Goal: Information Seeking & Learning: Compare options

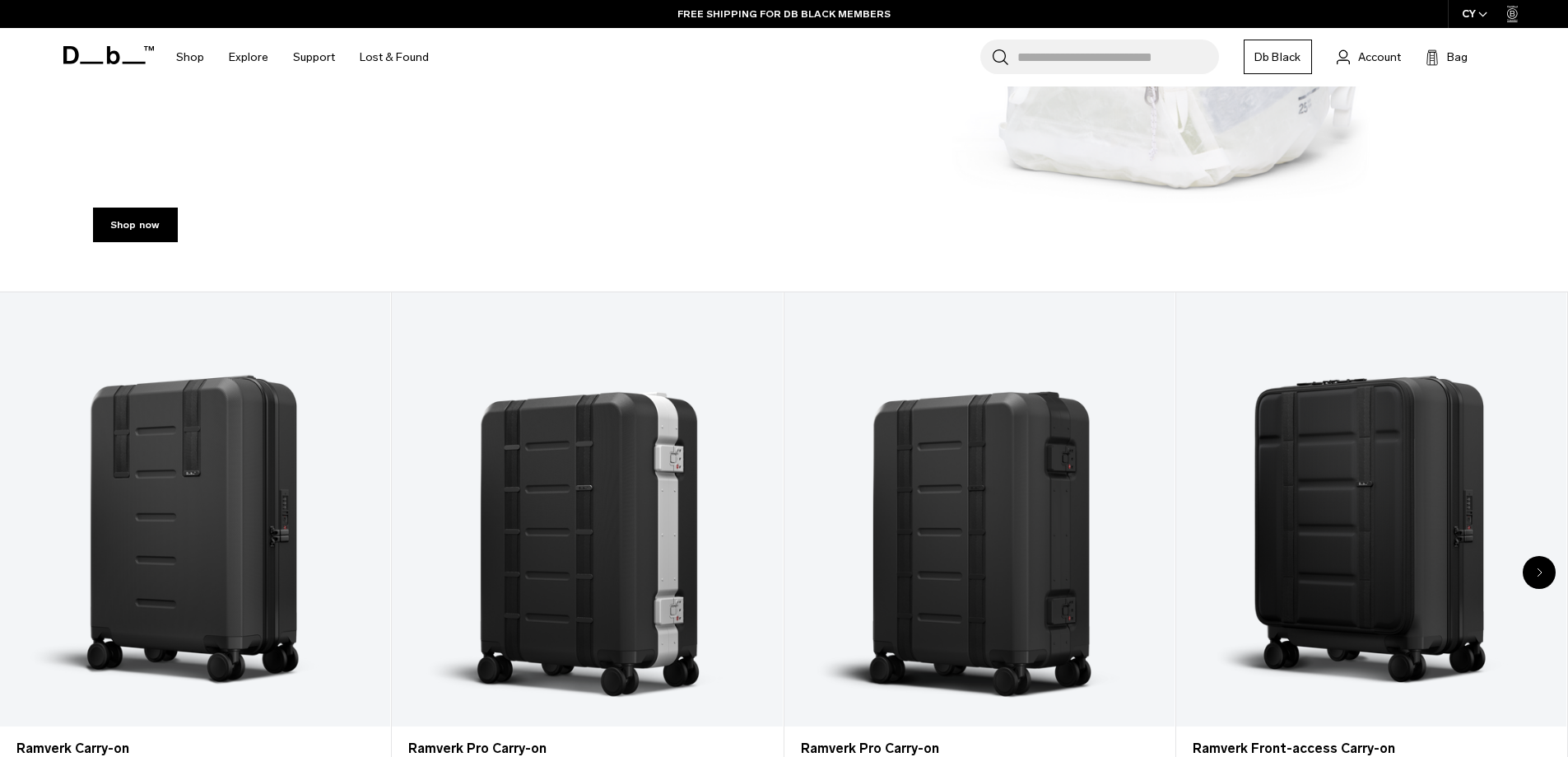
scroll to position [741, 0]
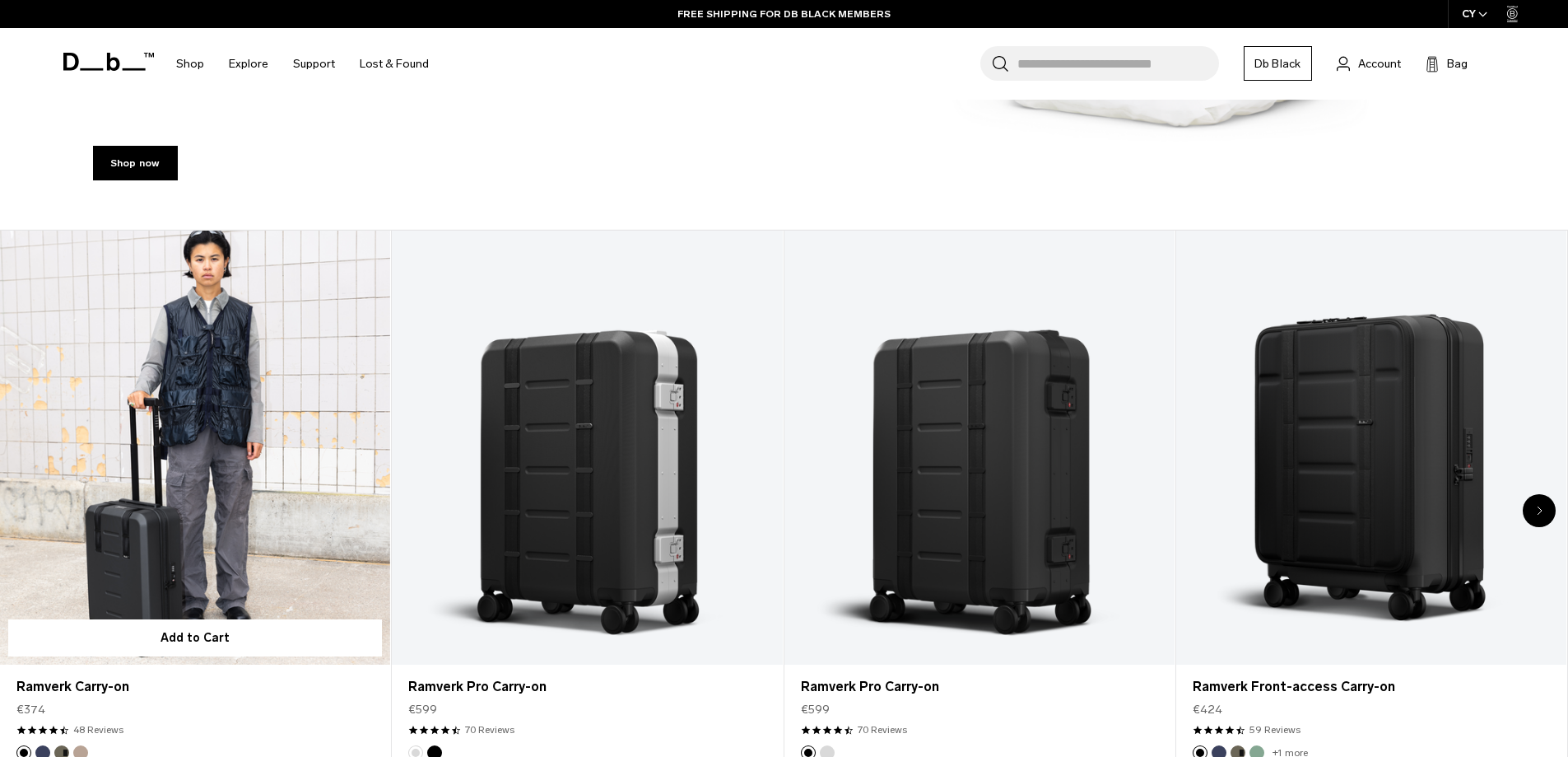
click at [136, 560] on link "Ramverk Carry-on" at bounding box center [195, 447] width 390 height 434
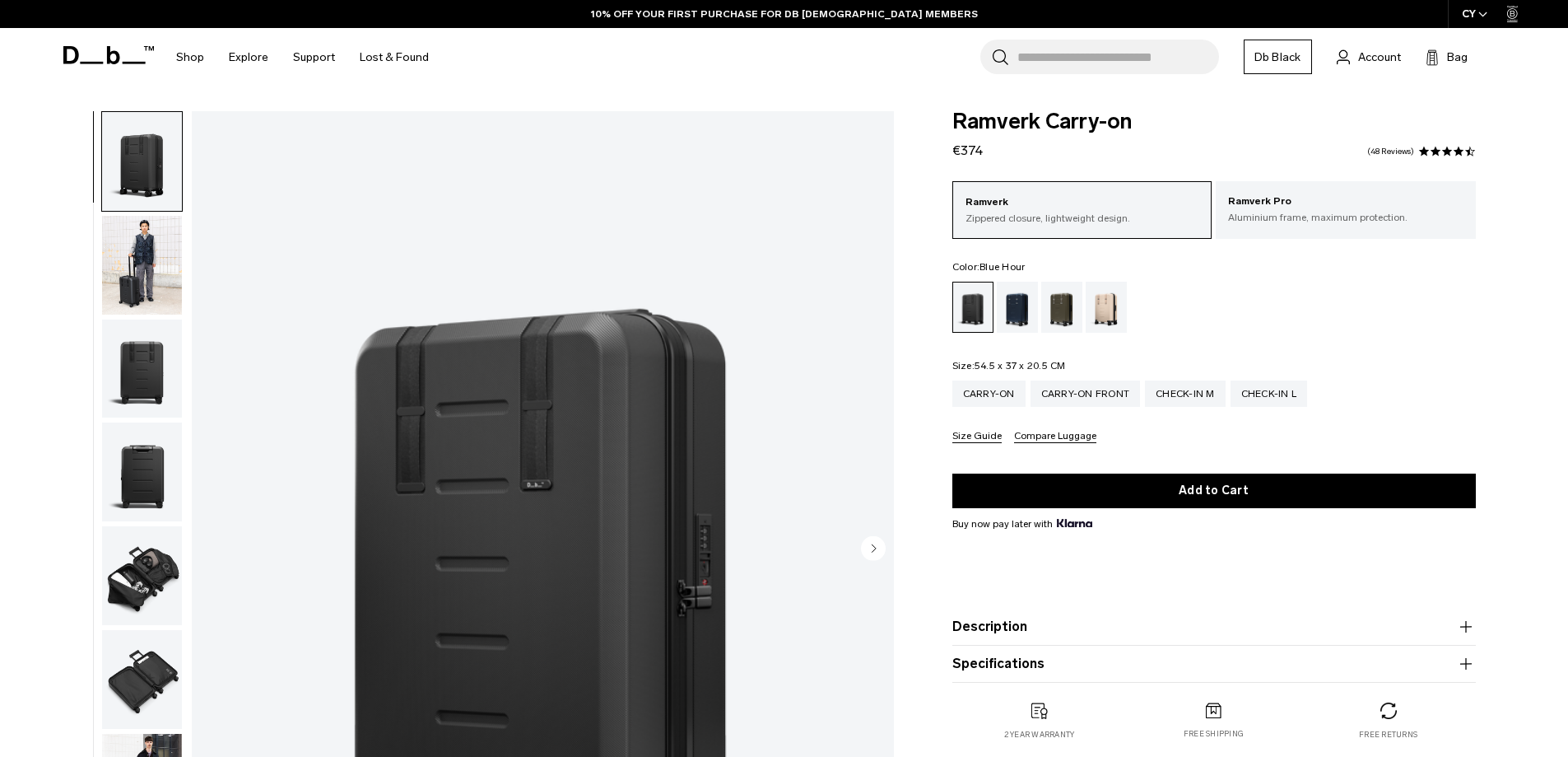
click at [1008, 318] on div "Blue Hour" at bounding box center [1017, 307] width 42 height 51
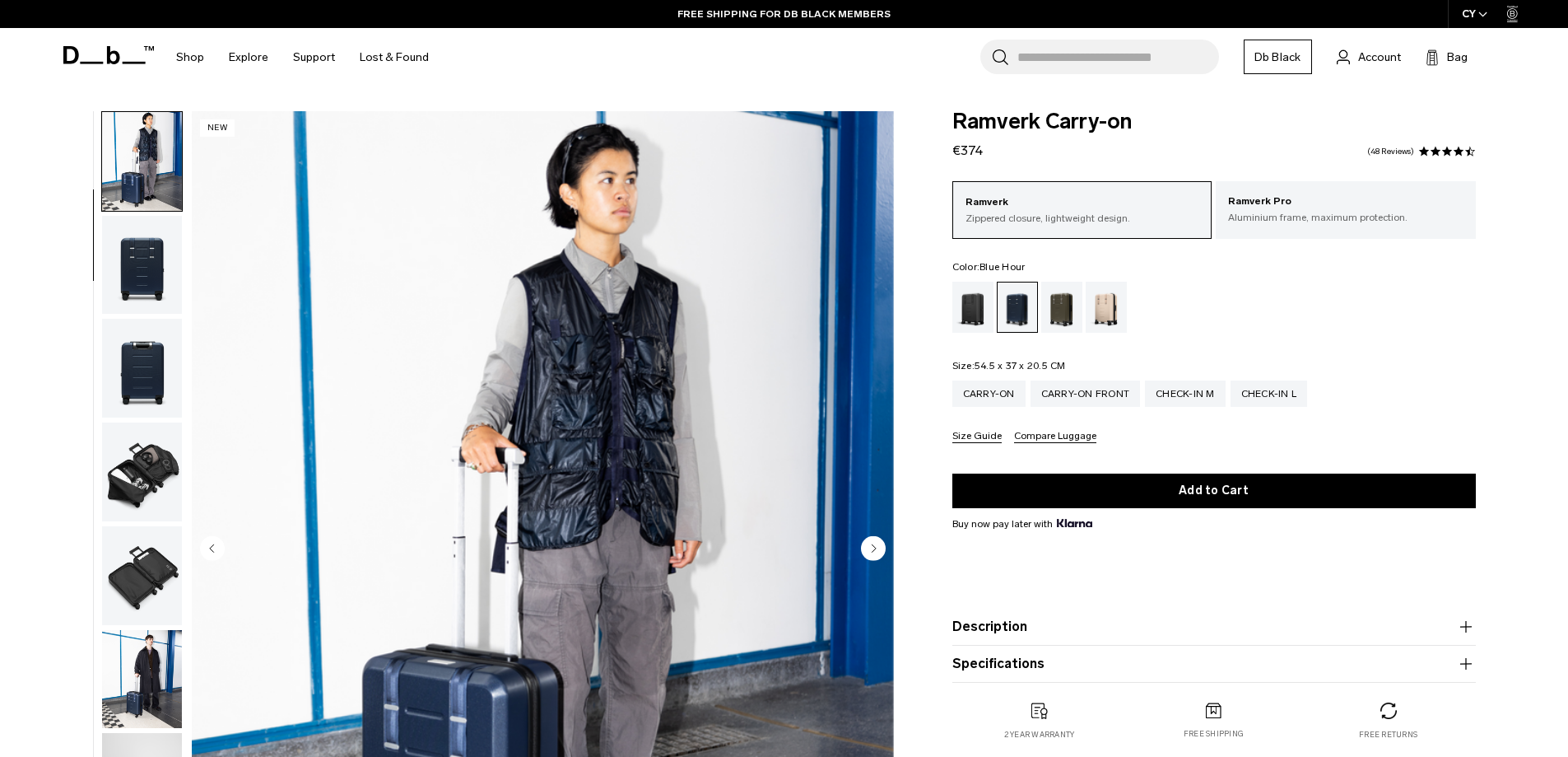
click at [169, 680] on img "button" at bounding box center [142, 679] width 80 height 98
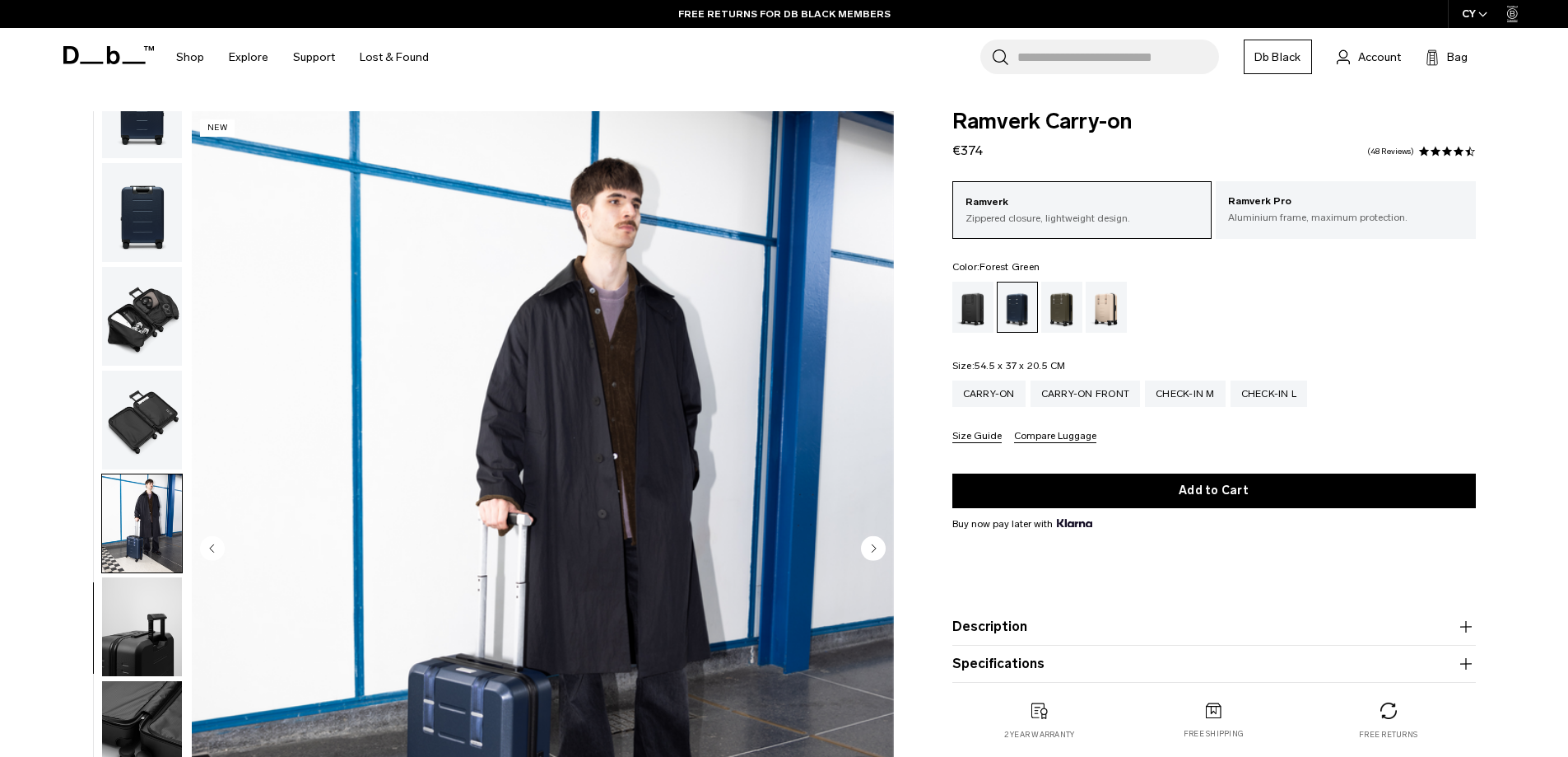
click at [1055, 317] on div "Forest Green" at bounding box center [1062, 307] width 42 height 51
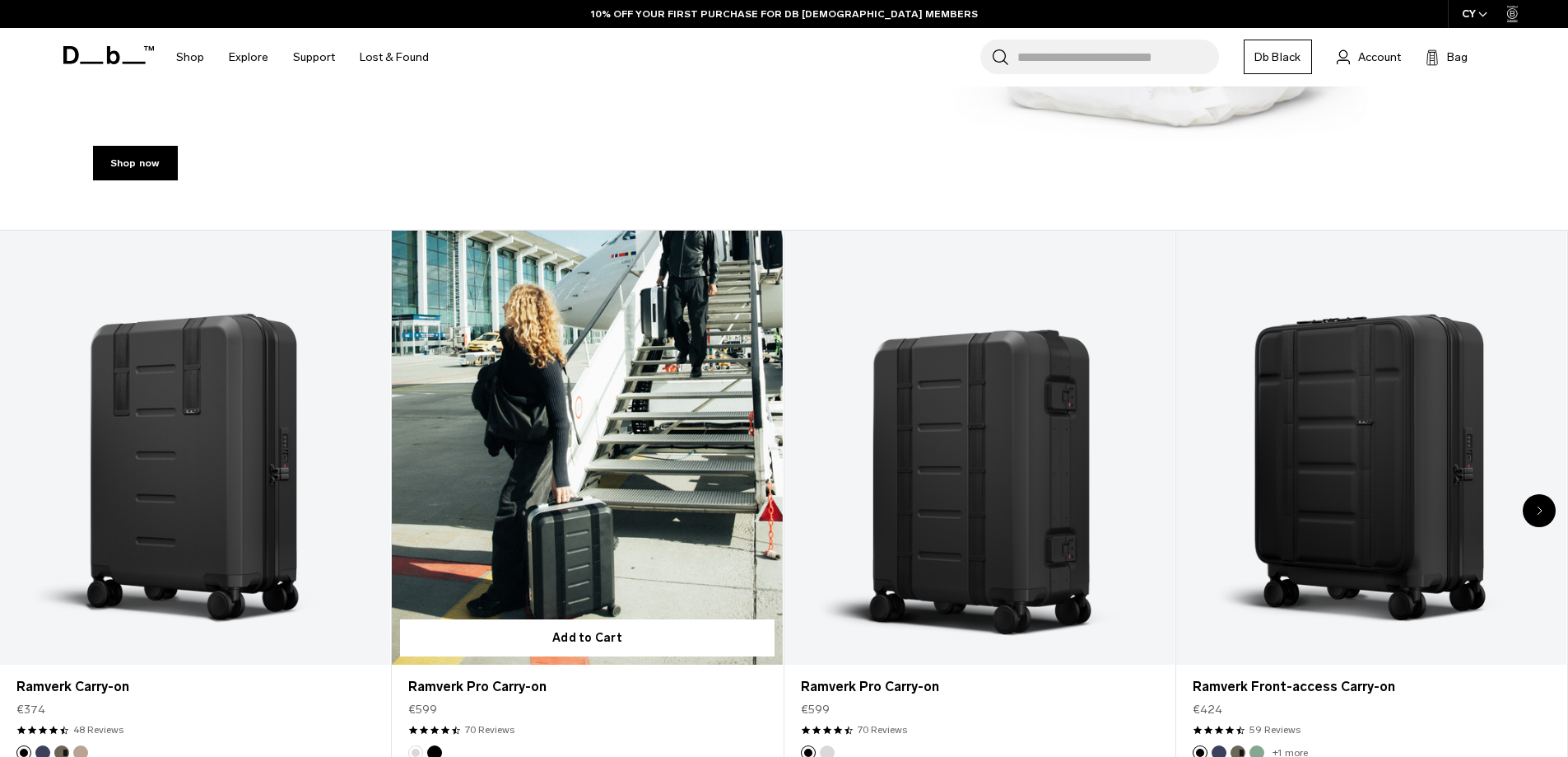
click at [480, 496] on link "Ramverk Pro Carry-on" at bounding box center [586, 447] width 390 height 434
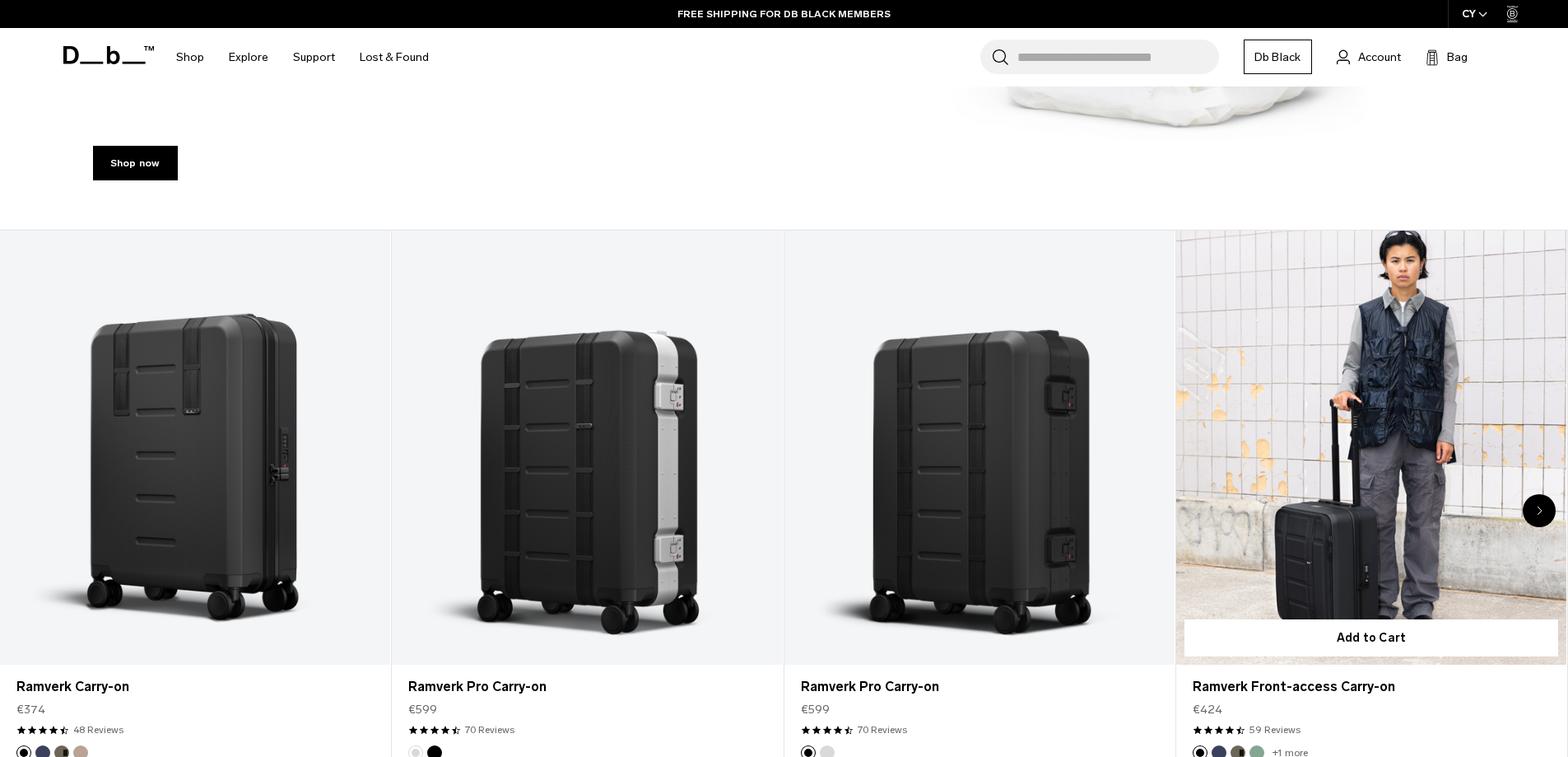
click at [1200, 560] on link "Ramverk Front-access Carry-on" at bounding box center [1370, 447] width 390 height 434
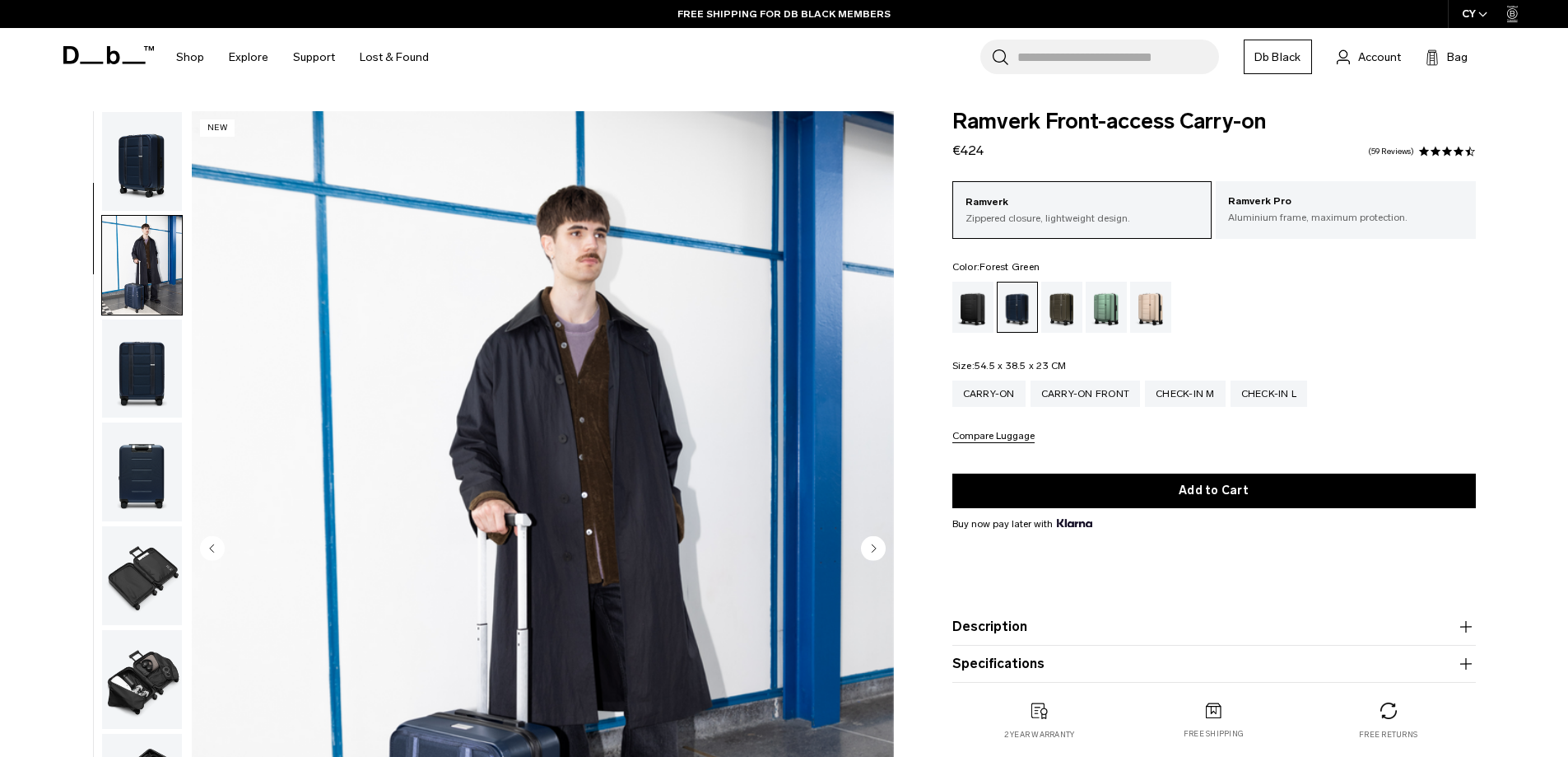
click at [1064, 313] on div "Forest Green" at bounding box center [1062, 307] width 42 height 51
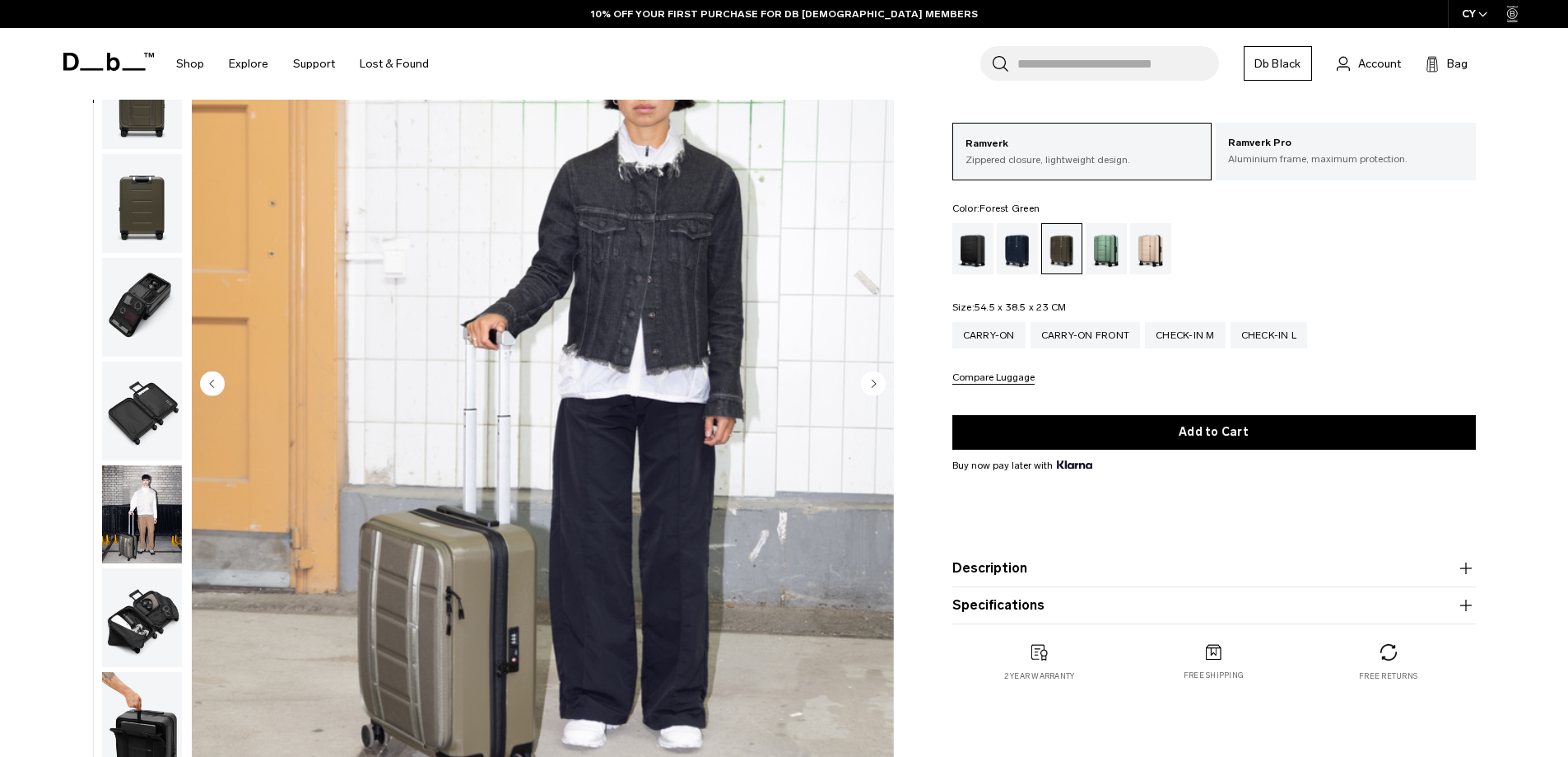
scroll to position [329, 0]
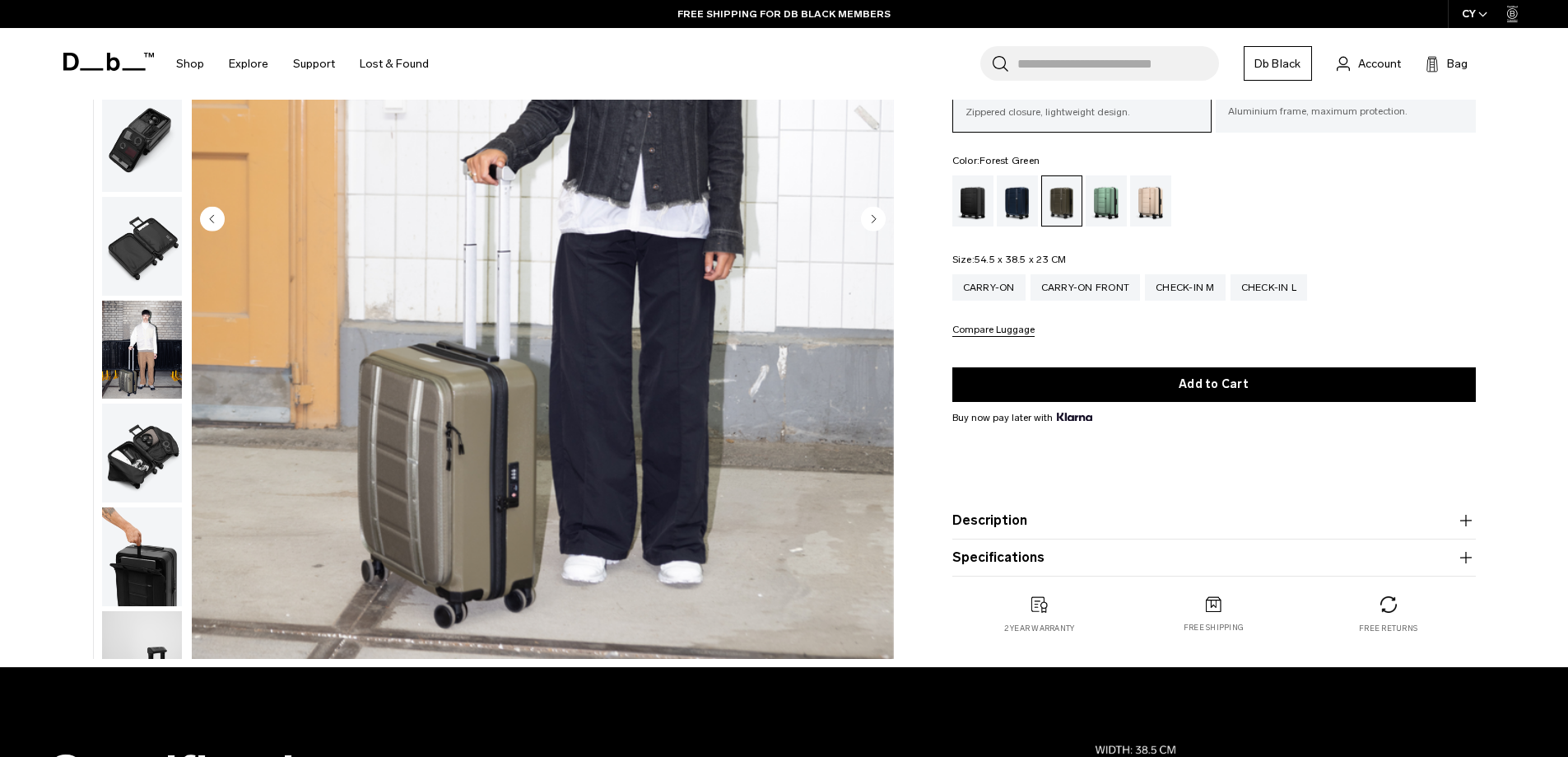
click at [116, 336] on img "button" at bounding box center [142, 350] width 80 height 98
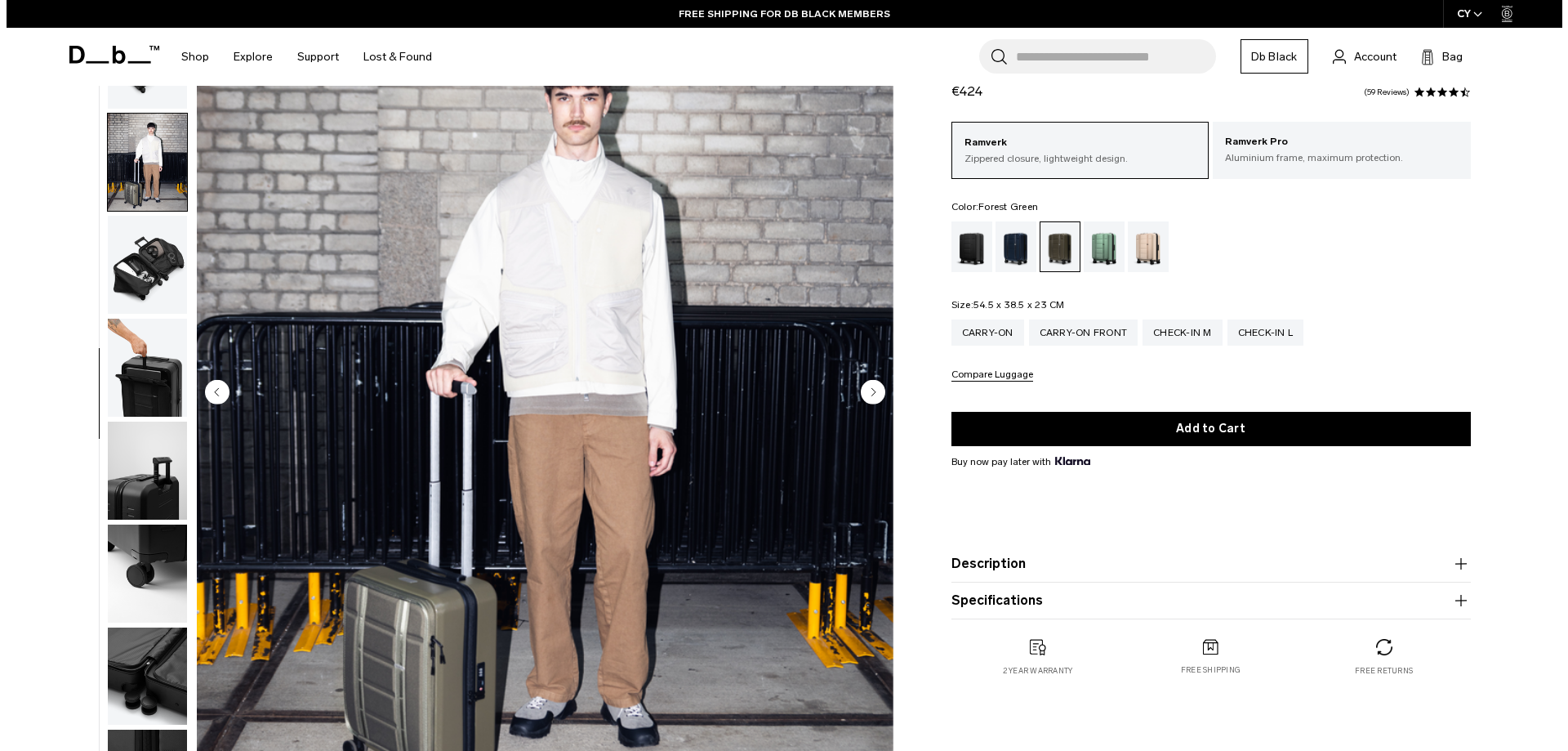
scroll to position [0, 0]
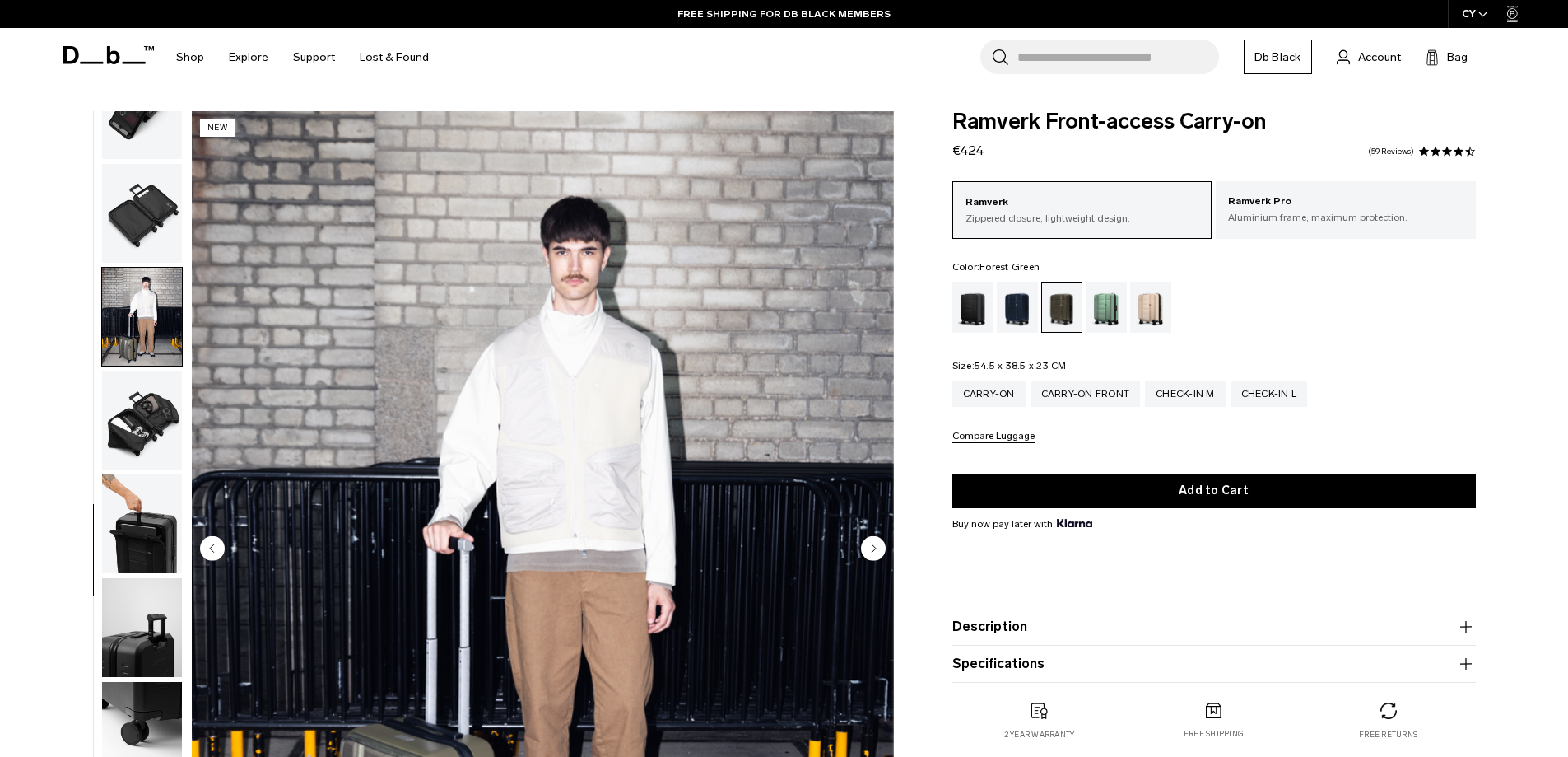
click at [263, 756] on img "7 / 13" at bounding box center [543, 549] width 702 height 876
